Goal: Communication & Community: Answer question/provide support

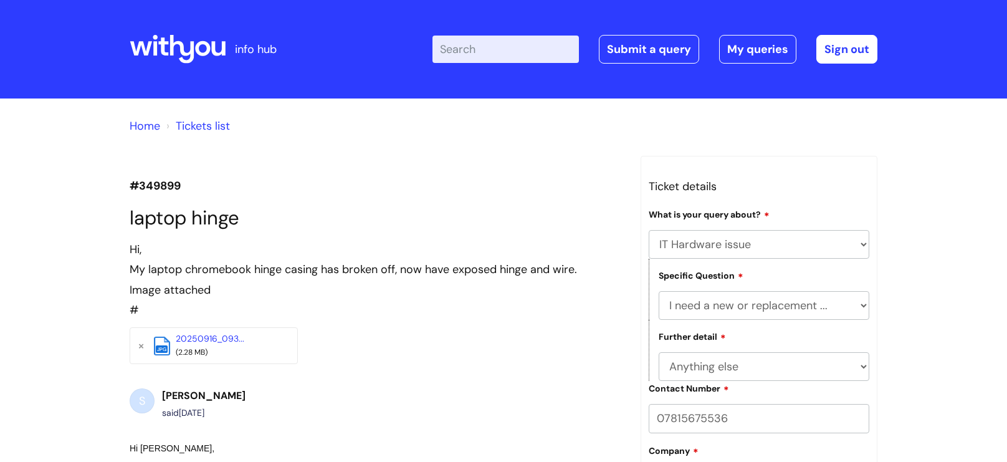
select select "IT Hardware issue"
select select "I need a new or replacement ..."
select select "Anything else"
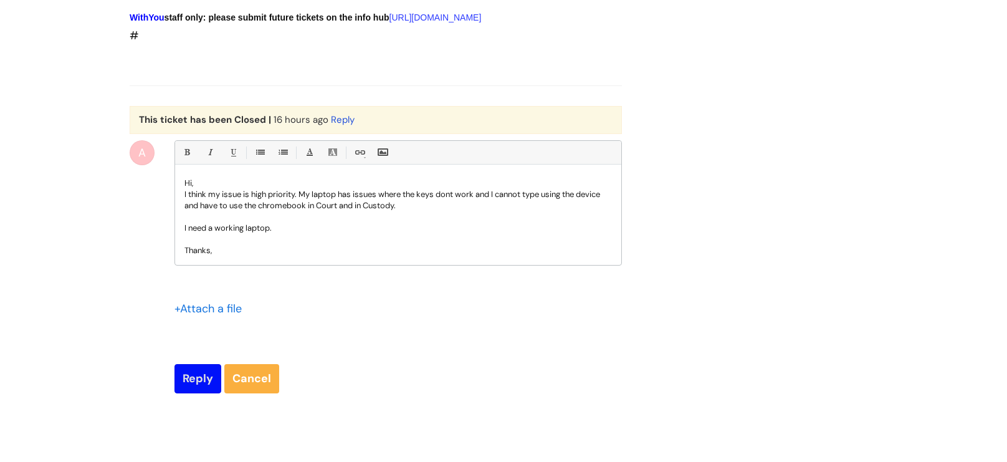
scroll to position [1744, 0]
click at [193, 392] on input "Reply" at bounding box center [197, 377] width 47 height 29
type input "Please Wait..."
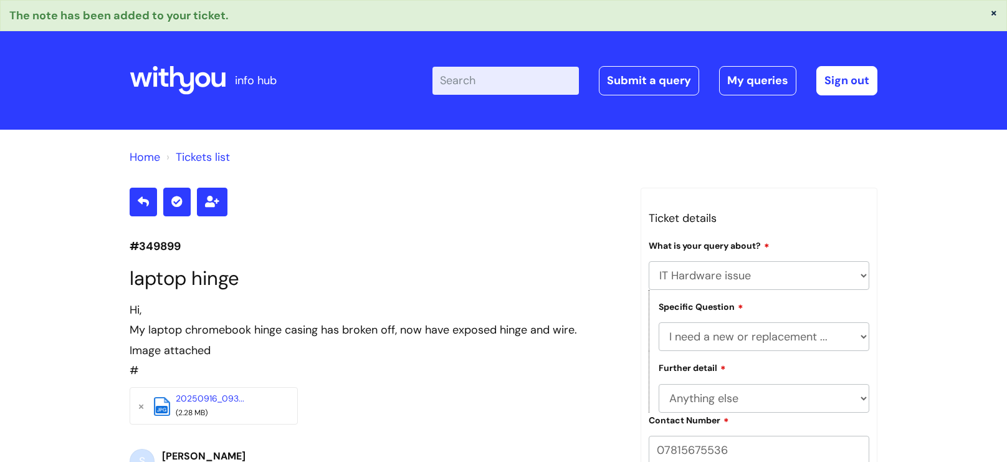
select select "IT Hardware issue"
select select "I need a new or replacement ..."
select select "Anything else"
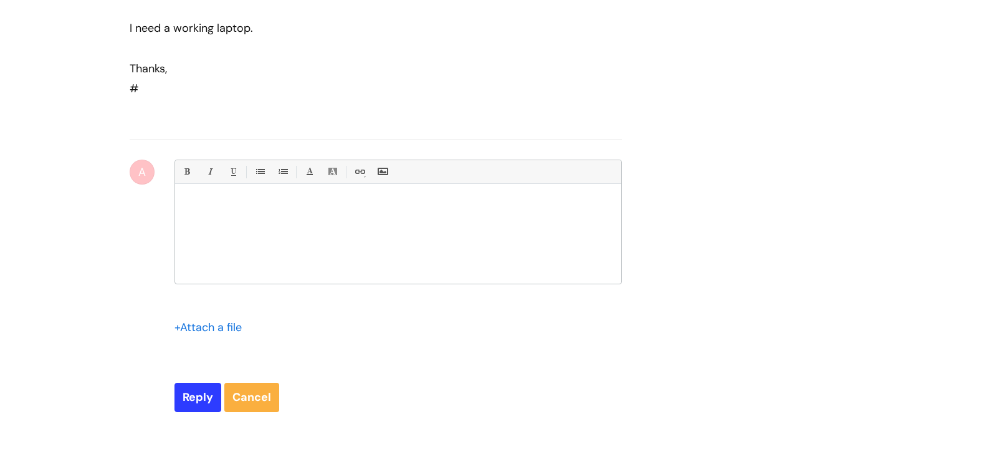
click at [193, 404] on form "Bold (Ctrl-B) Italic (Ctrl-I) Underline(Ctrl-U) • Unordered List (Ctrl-Shift-7)…" at bounding box center [397, 286] width 447 height 252
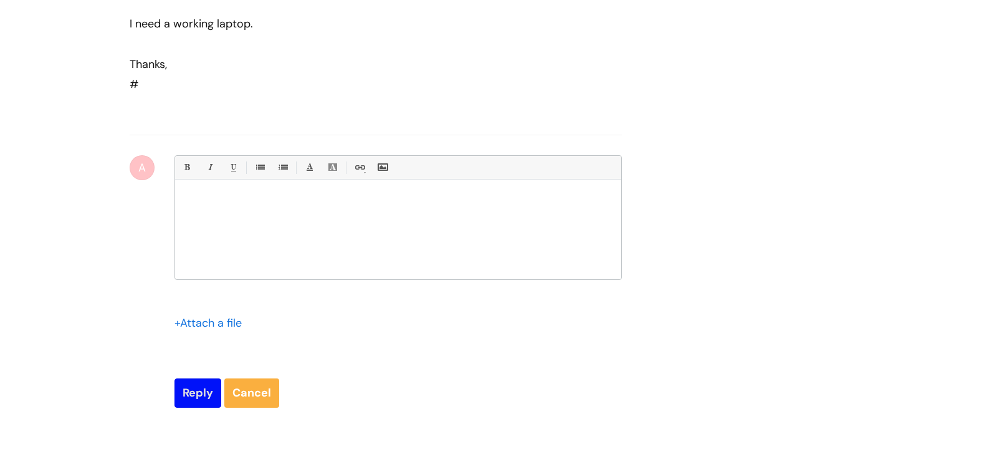
scroll to position [2052, 0]
